Goal: Transaction & Acquisition: Purchase product/service

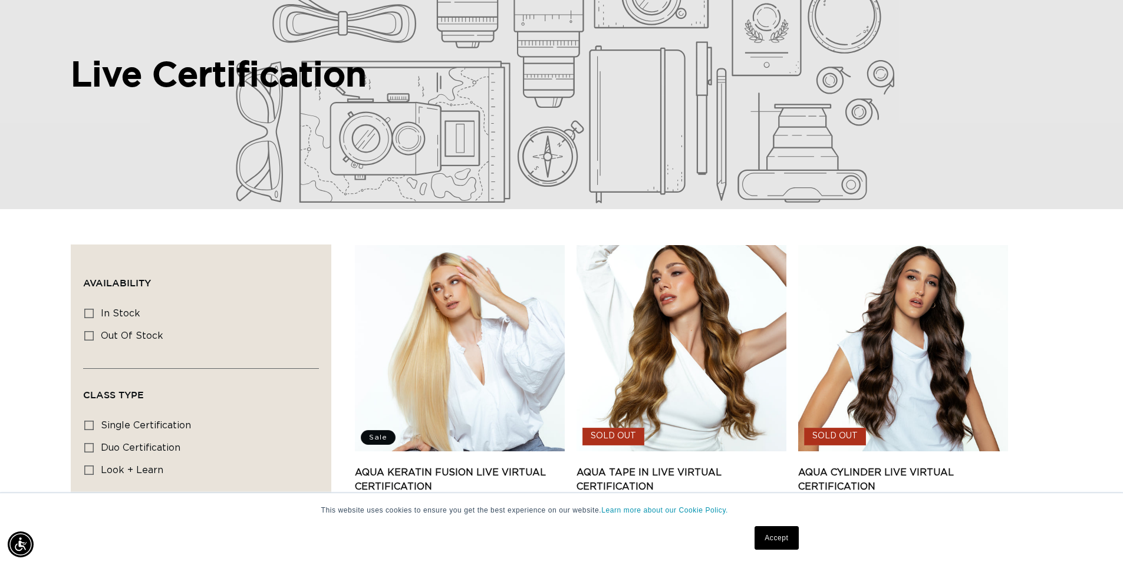
scroll to position [0, 1039]
click at [770, 535] on link "Accept" at bounding box center [776, 538] width 44 height 24
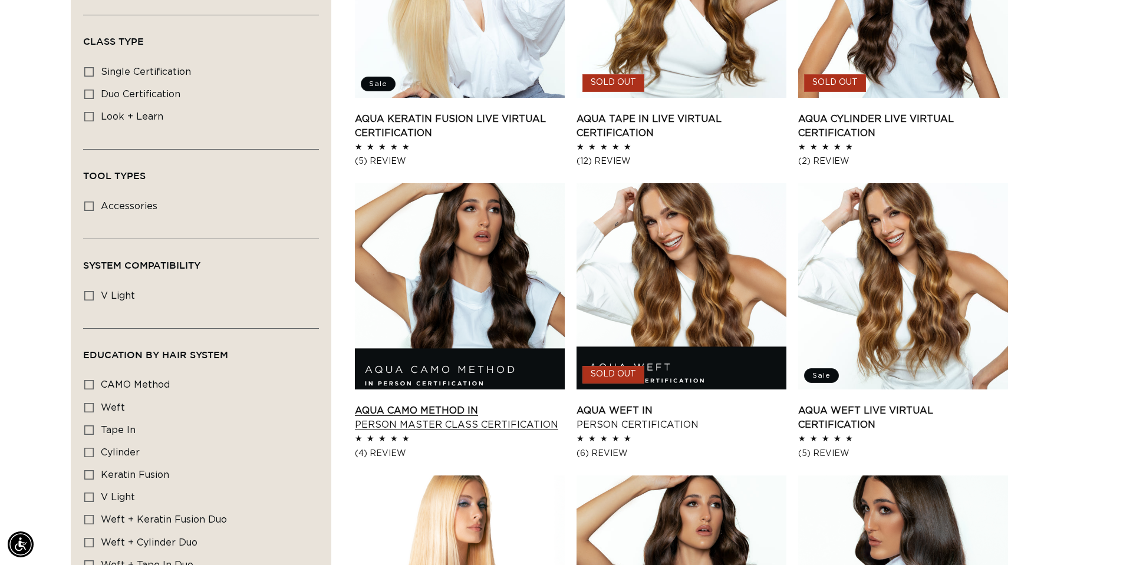
scroll to position [0, 0]
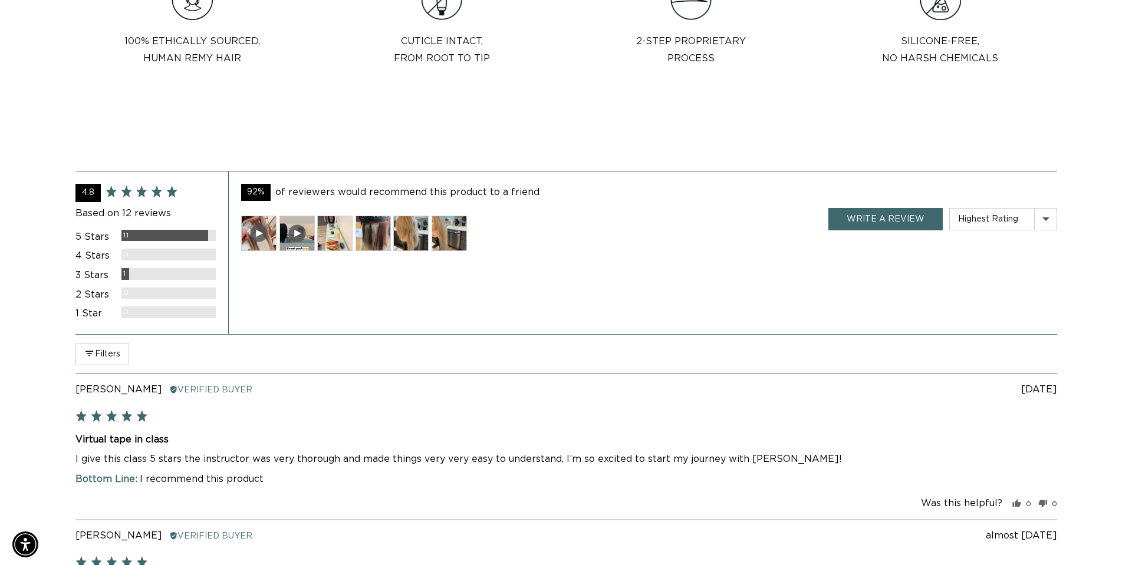
scroll to position [1120, 0]
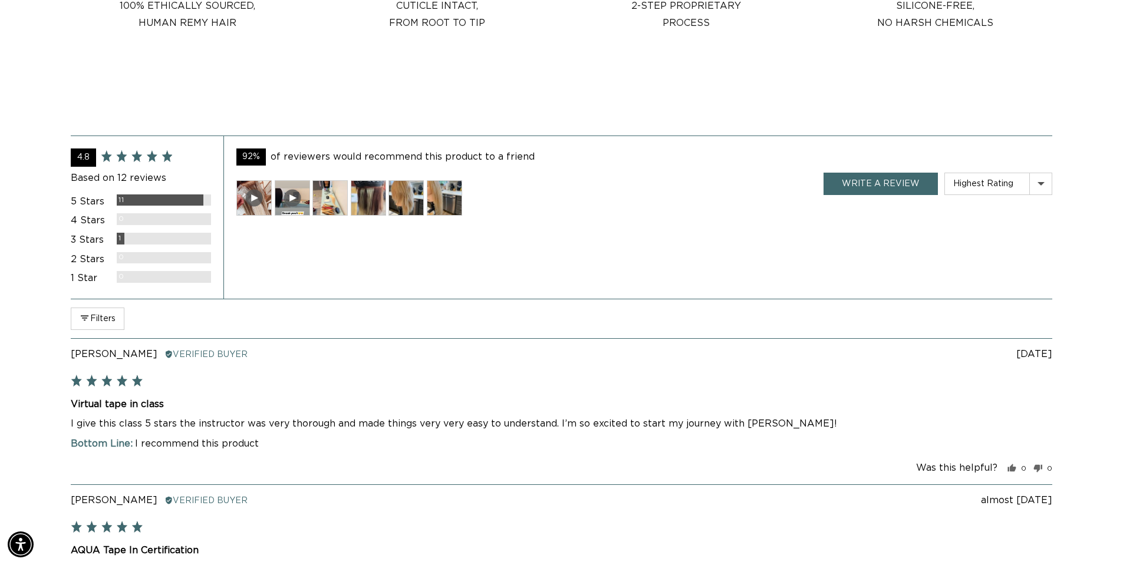
click at [377, 196] on img at bounding box center [368, 197] width 35 height 35
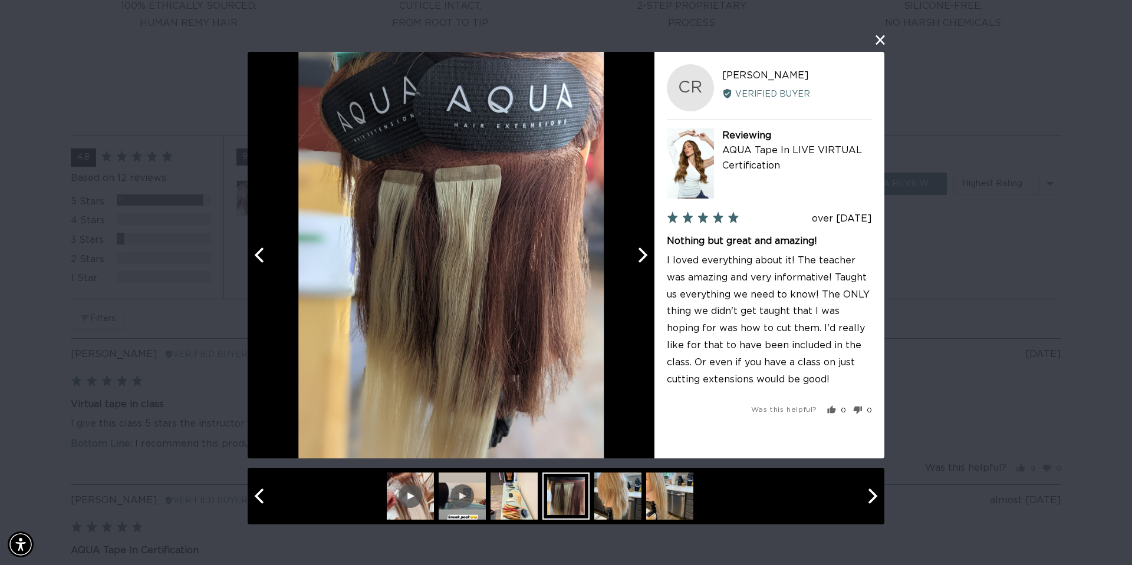
scroll to position [0, 1048]
click at [644, 258] on icon "Next" at bounding box center [642, 255] width 9 height 15
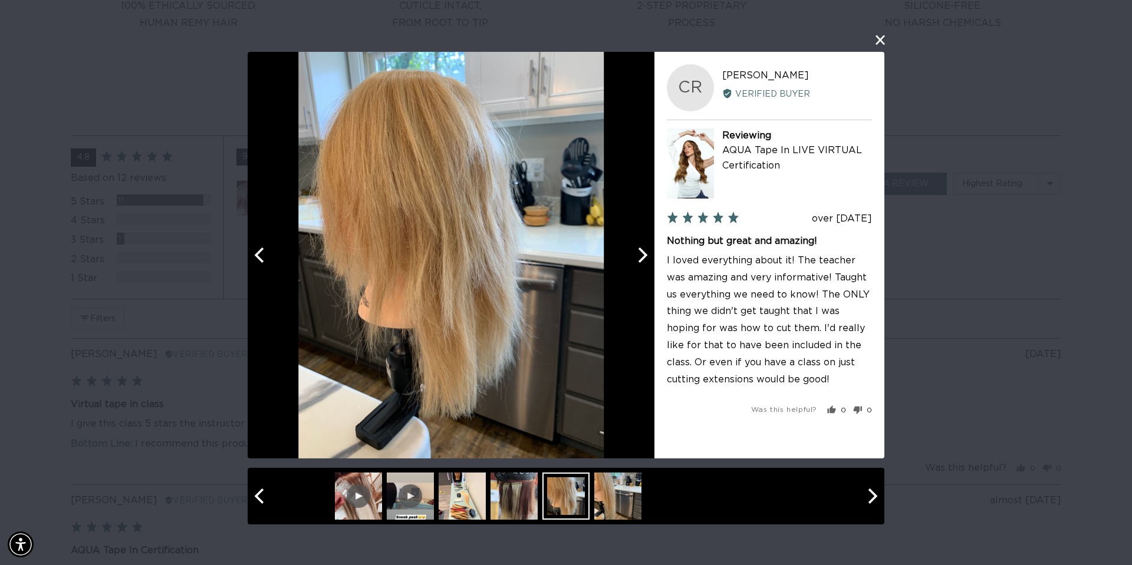
click at [643, 258] on icon "Next" at bounding box center [642, 255] width 9 height 15
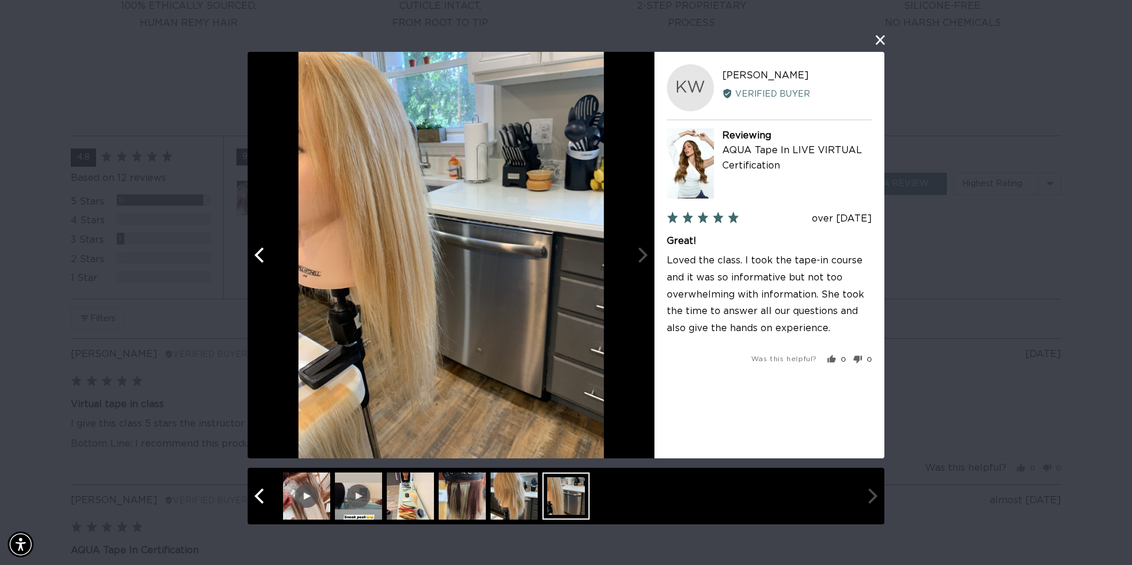
click at [643, 258] on div at bounding box center [451, 255] width 407 height 407
click at [639, 259] on div at bounding box center [451, 255] width 407 height 407
click at [879, 37] on button "close this modal window" at bounding box center [880, 40] width 14 height 14
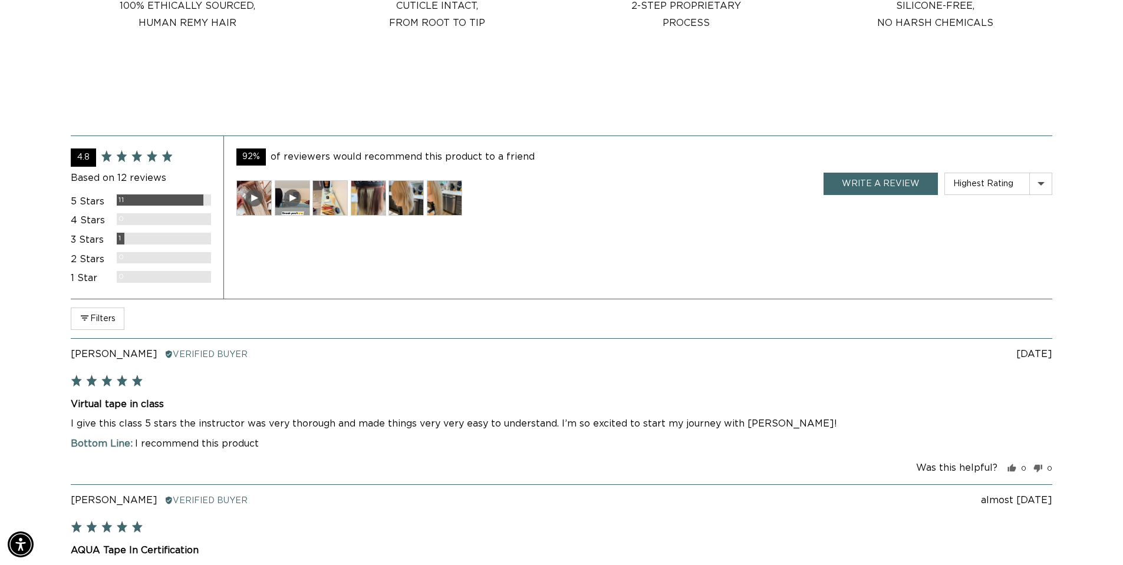
scroll to position [0, 1039]
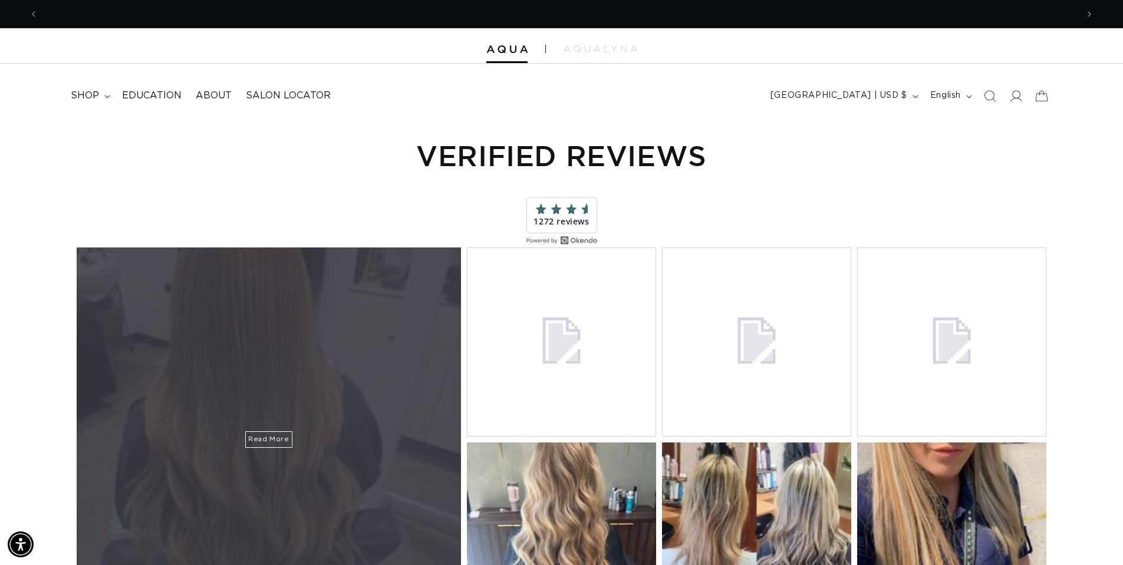
scroll to position [0, 1039]
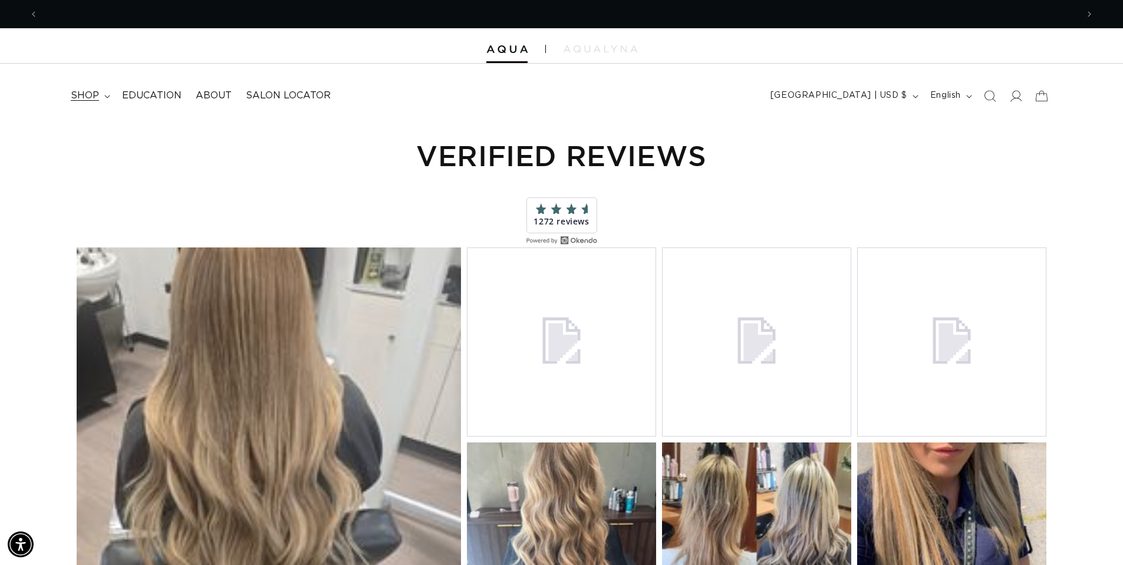
click at [91, 99] on span "shop" at bounding box center [85, 96] width 28 height 12
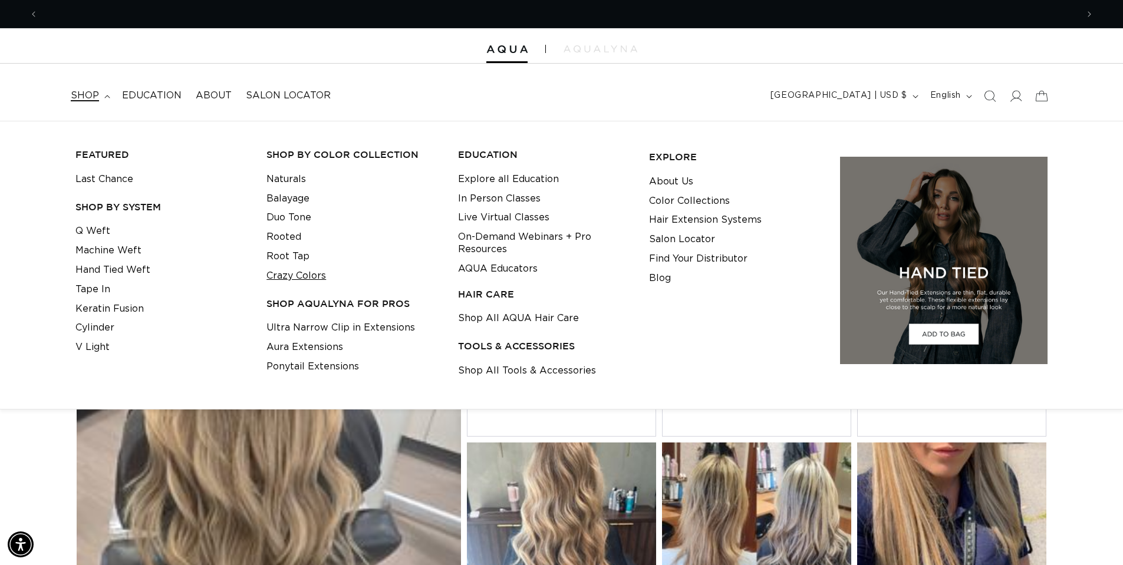
scroll to position [0, 0]
click at [303, 275] on link "Crazy Colors" at bounding box center [296, 275] width 60 height 19
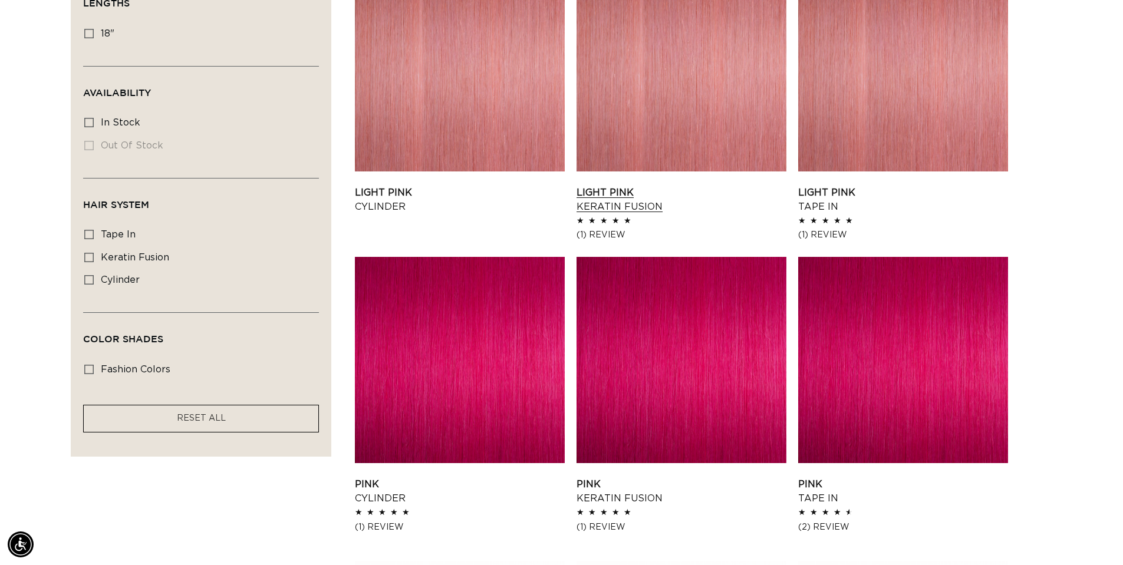
scroll to position [472, 0]
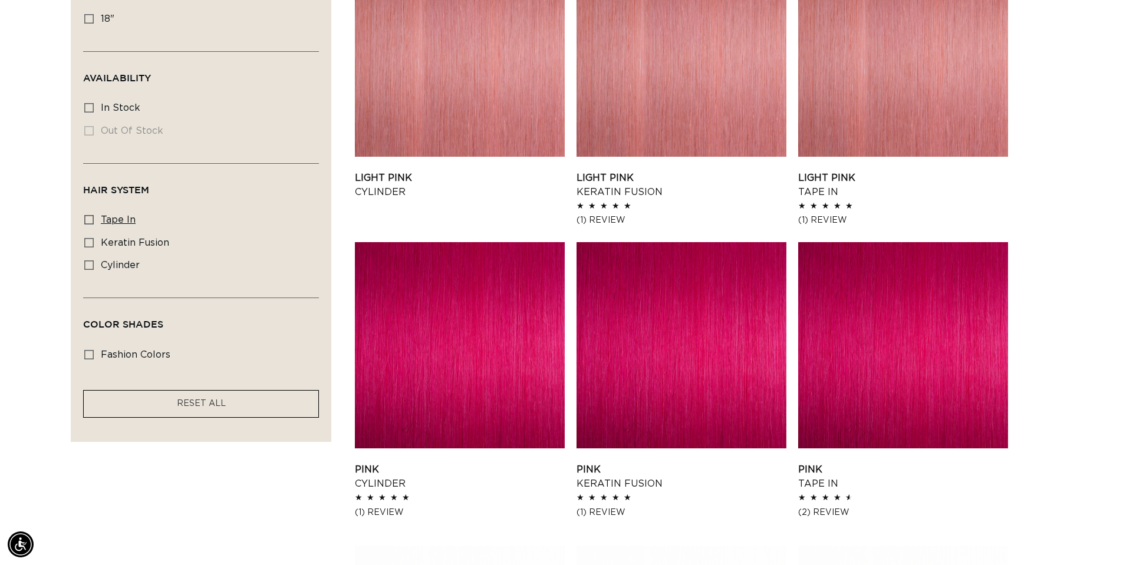
click at [161, 224] on label "tape in tape in (8 products)" at bounding box center [197, 220] width 226 height 22
click at [94, 224] on input "tape in tape in (8 products)" at bounding box center [88, 219] width 9 height 9
checkbox input "true"
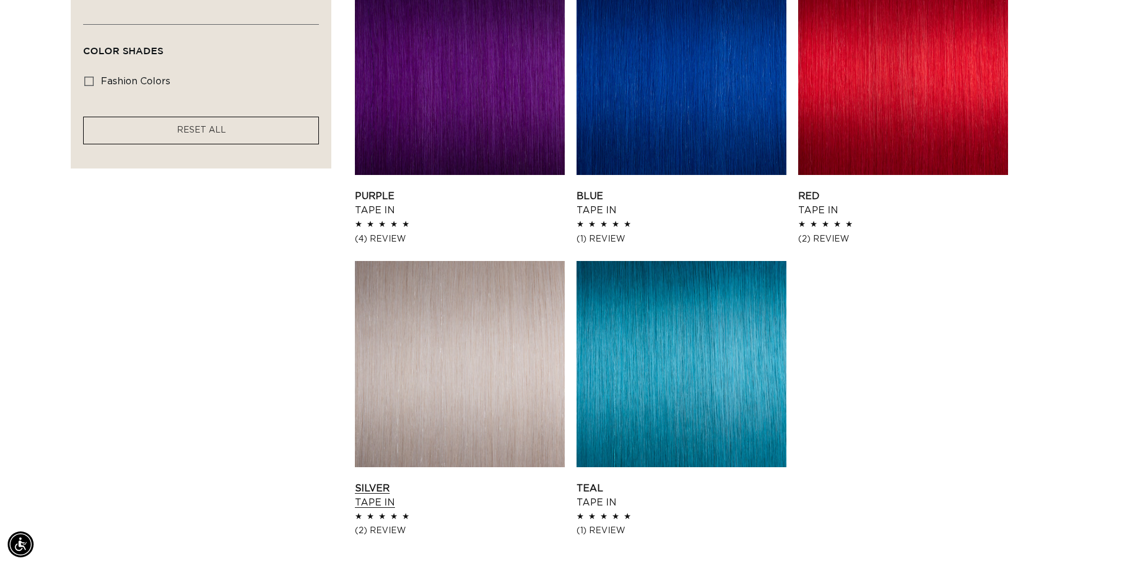
scroll to position [766, 0]
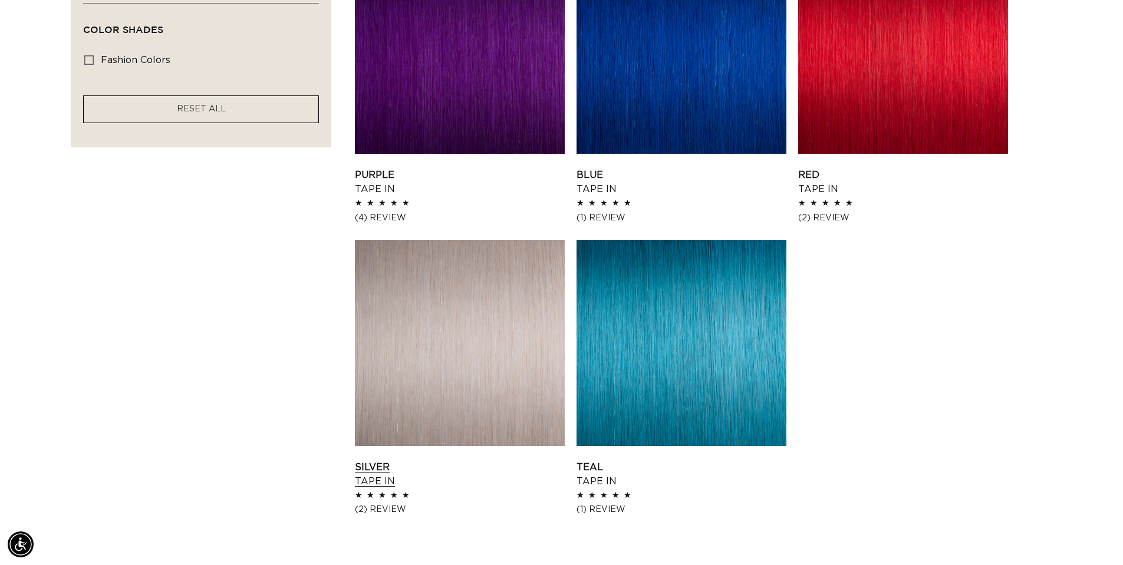
click at [472, 460] on link "Silver Tape In" at bounding box center [460, 474] width 210 height 28
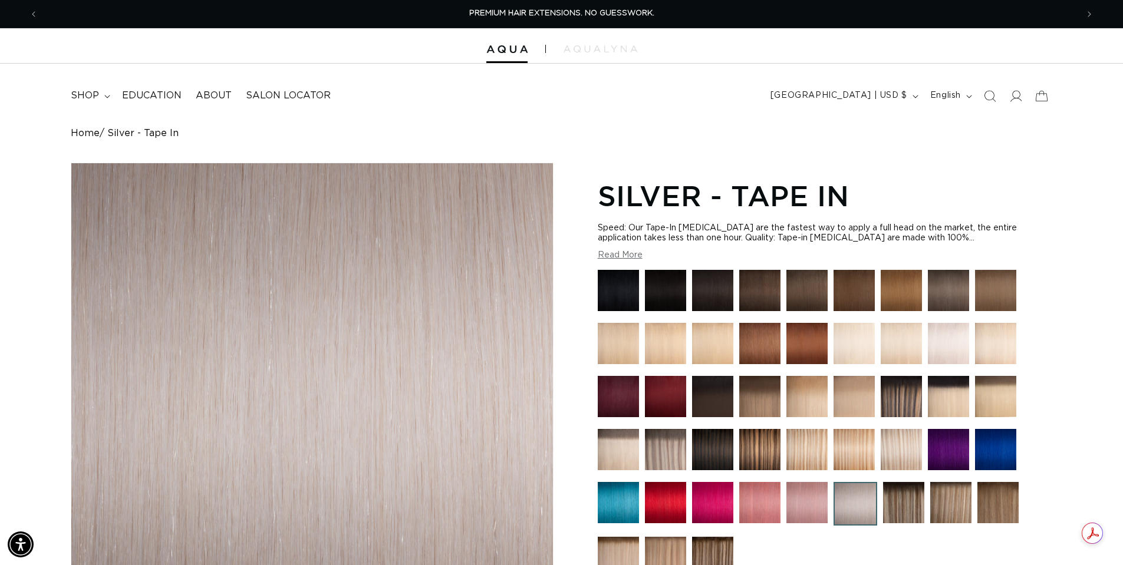
click at [608, 292] on img at bounding box center [618, 290] width 41 height 41
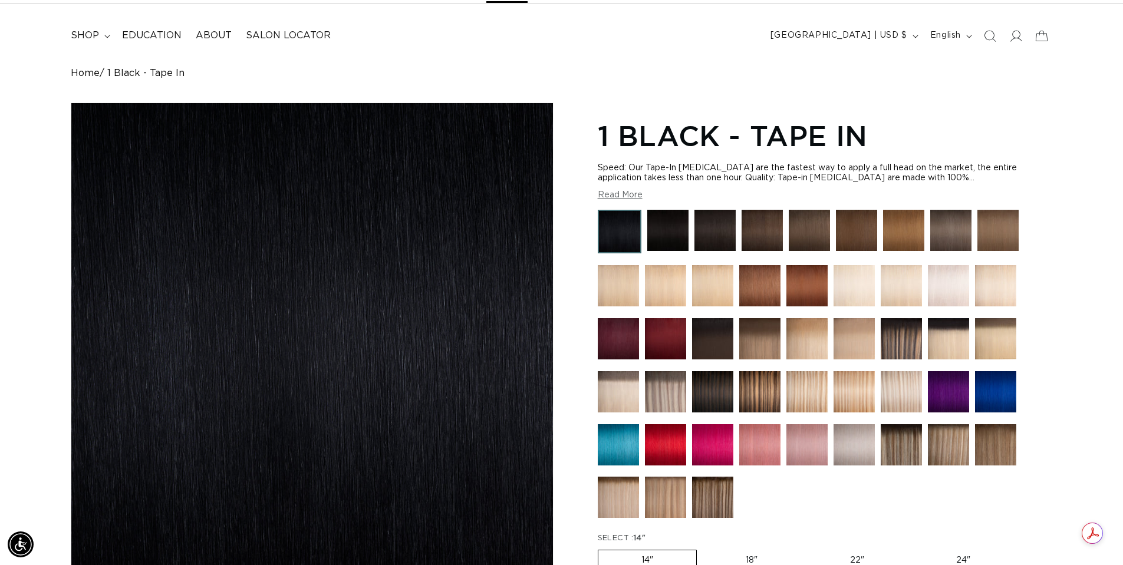
scroll to position [118, 0]
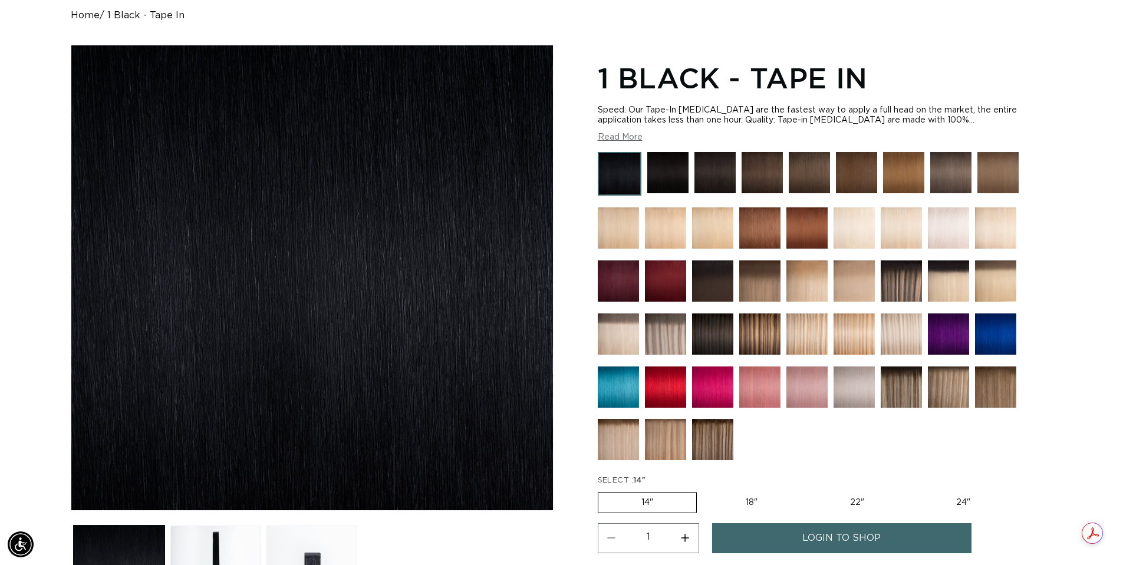
click at [859, 393] on img at bounding box center [853, 387] width 41 height 41
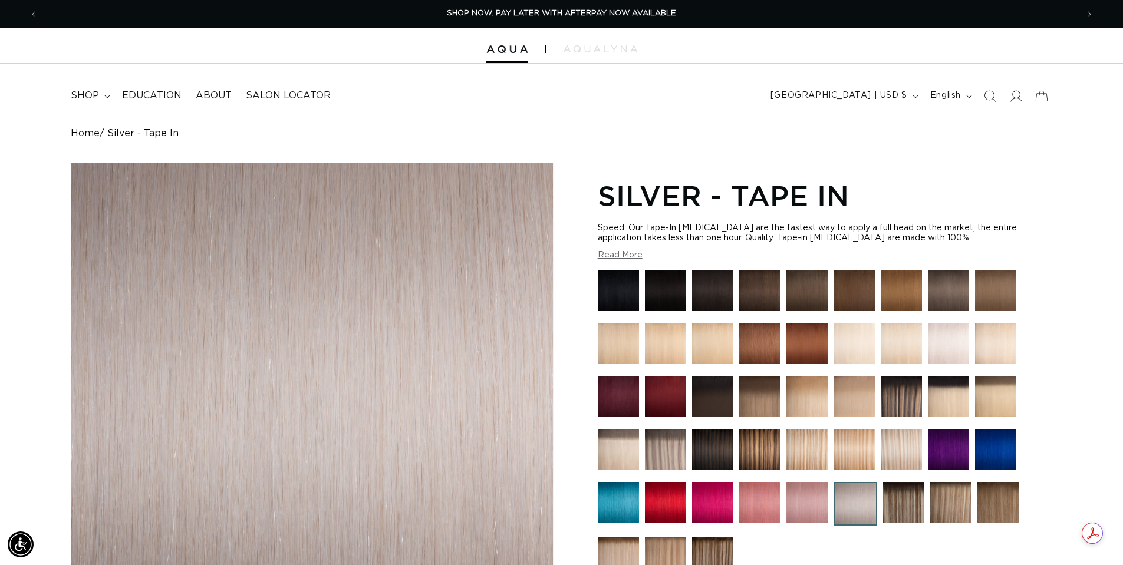
click at [677, 397] on img at bounding box center [665, 396] width 41 height 41
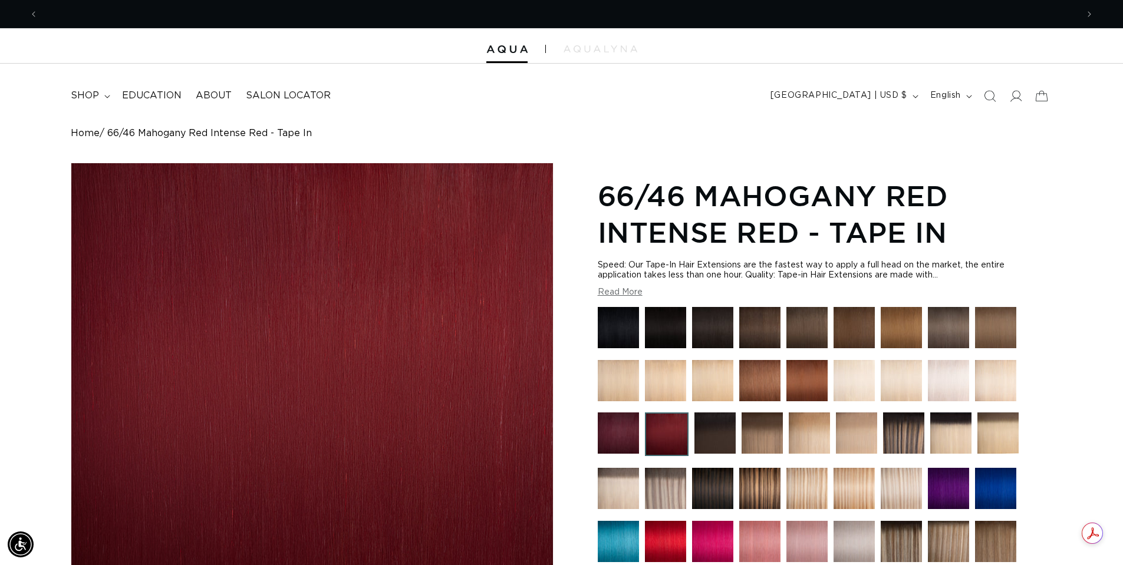
scroll to position [0, 1039]
